Goal: Information Seeking & Learning: Learn about a topic

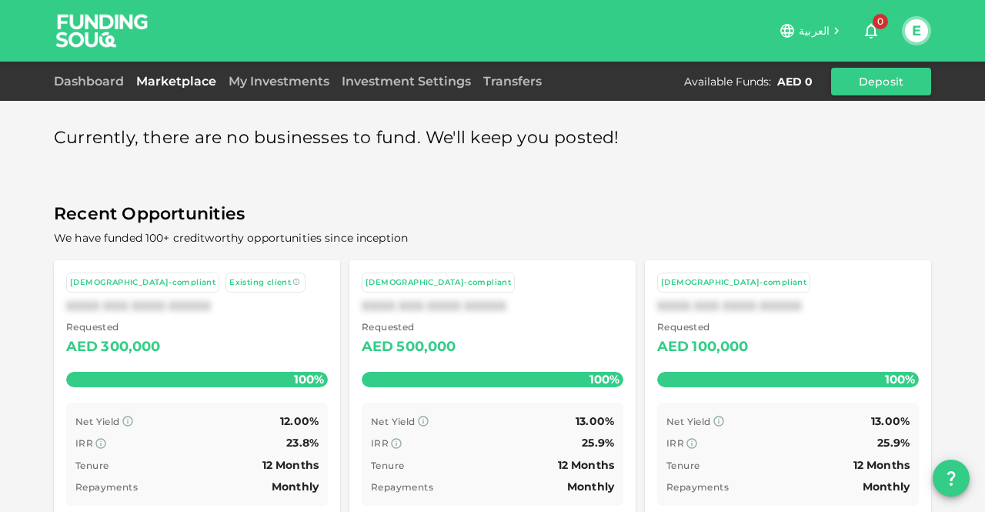
click at [923, 36] on button "E" at bounding box center [916, 30] width 23 height 23
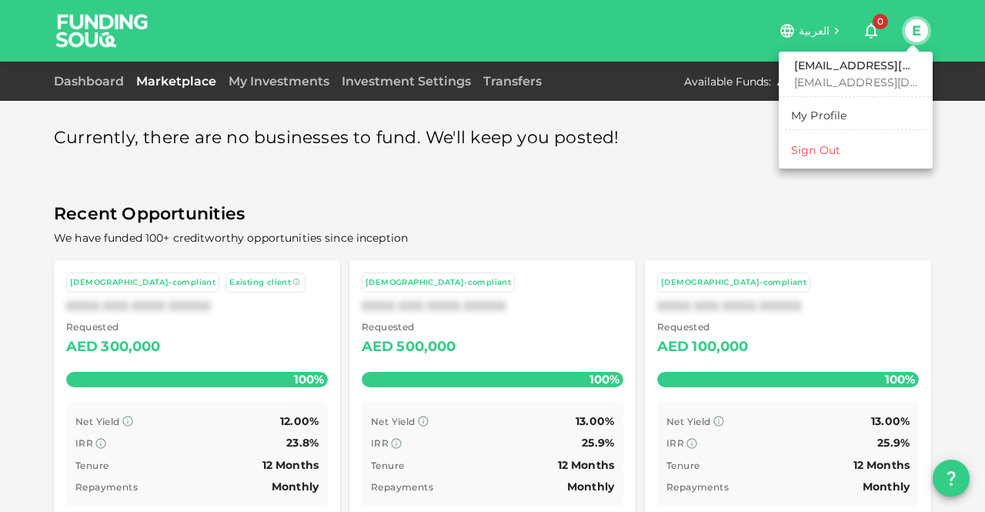
click at [702, 135] on div at bounding box center [492, 256] width 985 height 512
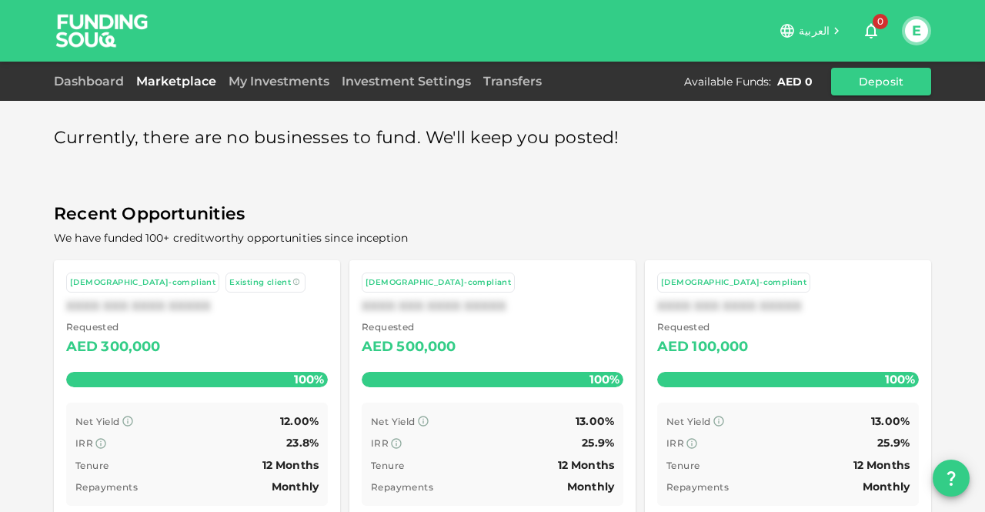
scroll to position [57, 0]
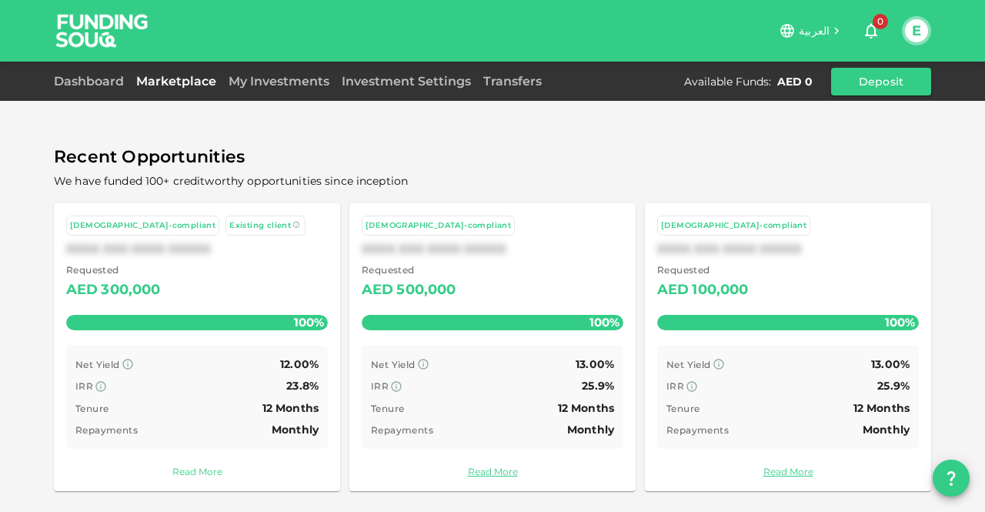
click at [182, 469] on link "Read More" at bounding box center [197, 471] width 262 height 15
